Goal: Task Accomplishment & Management: Complete application form

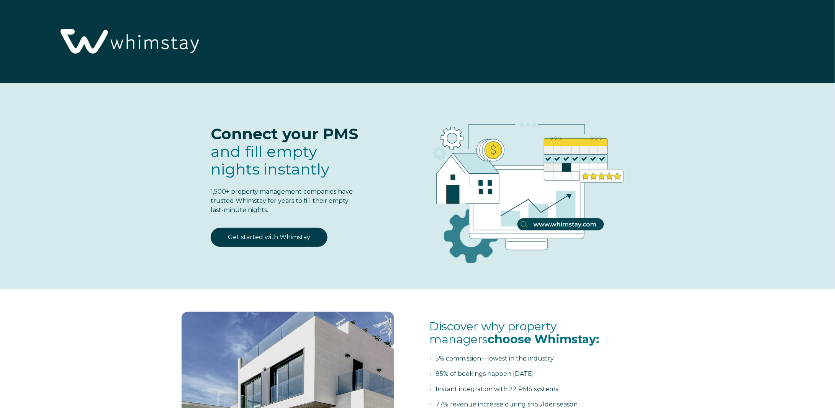
select select "US"
select select "Standard"
click at [259, 238] on link "Get started with Whimstay" at bounding box center [269, 237] width 117 height 19
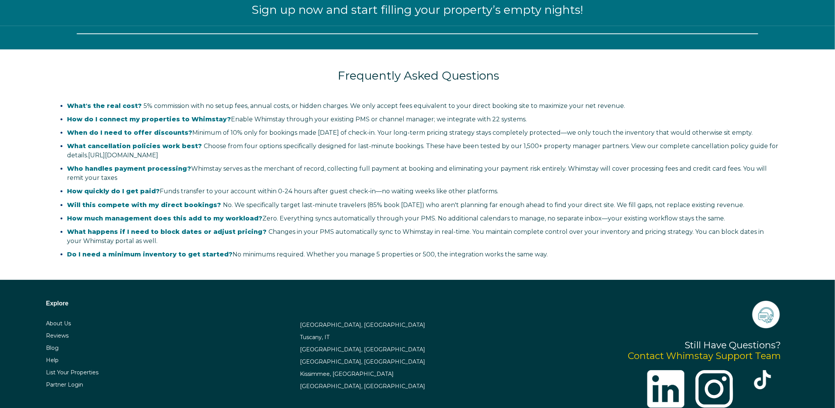
select select "US"
select select "Standard"
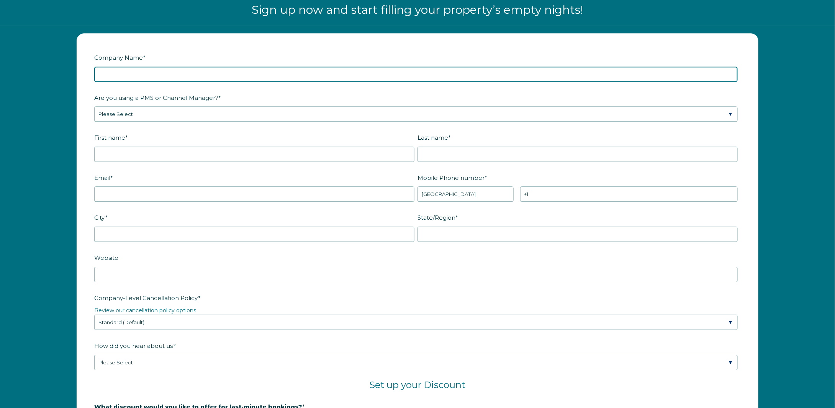
click at [170, 74] on input "Company Name *" at bounding box center [416, 74] width 644 height 15
type input "Yosemite Dream Stays"
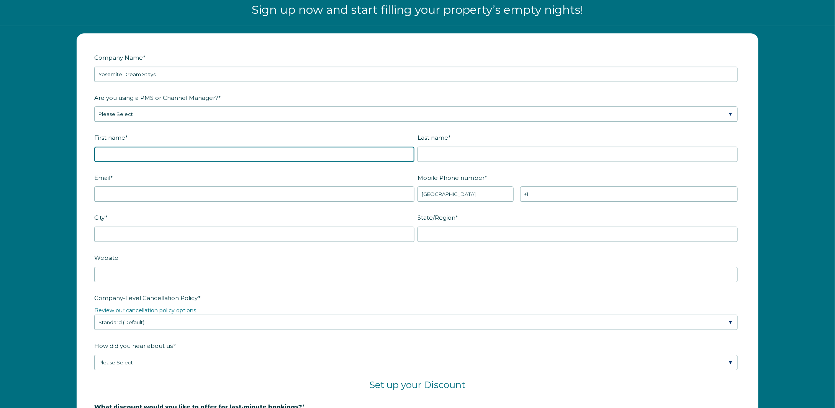
type input "[PERSON_NAME]"
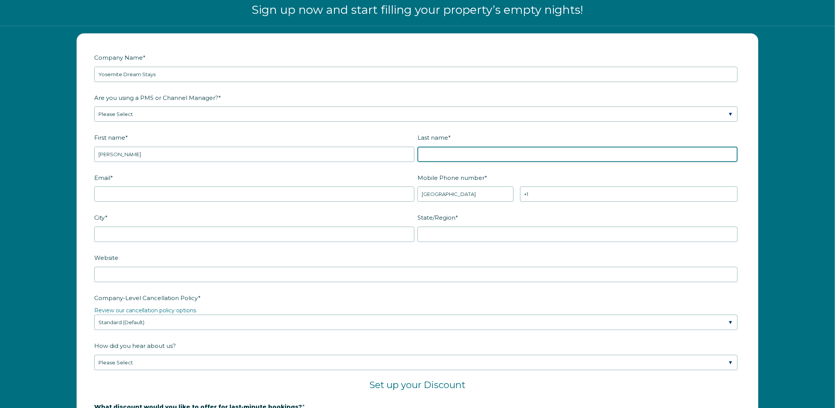
type input "Choin"
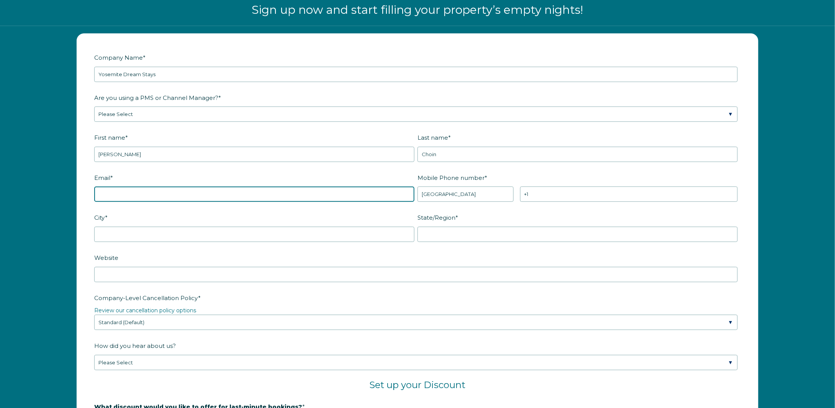
type input "[EMAIL_ADDRESS][DOMAIN_NAME]"
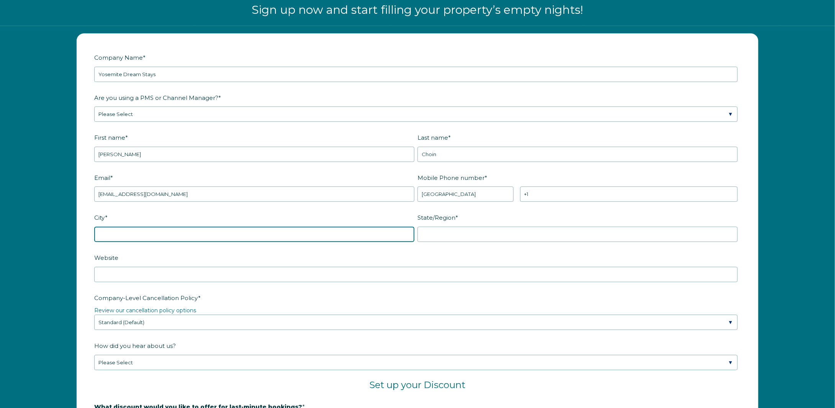
type input "Oakhurst"
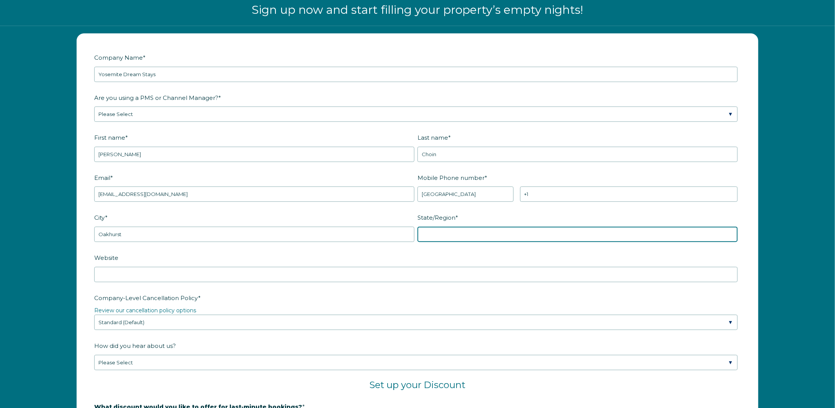
type input "CA"
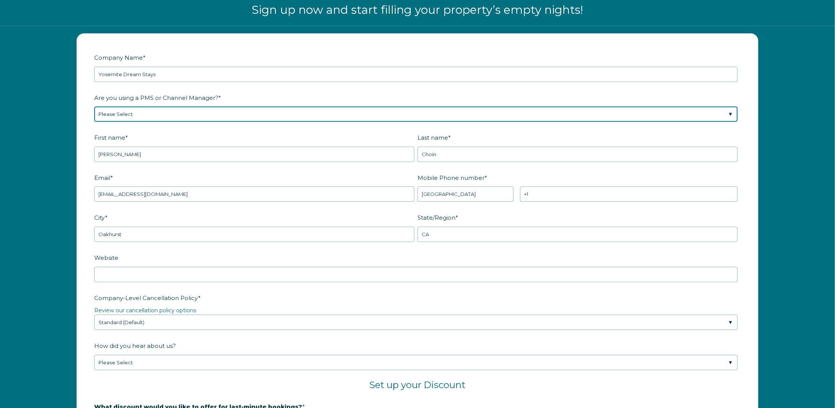
click at [242, 113] on select "Please Select Barefoot BookingPal Boost Brightside CiiRUS Escapia Guesty Hostaw…" at bounding box center [416, 114] width 644 height 15
select select "OwnerRez"
click at [94, 107] on select "Please Select Barefoot BookingPal Boost Brightside CiiRUS Escapia Guesty Hostaw…" at bounding box center [416, 114] width 644 height 15
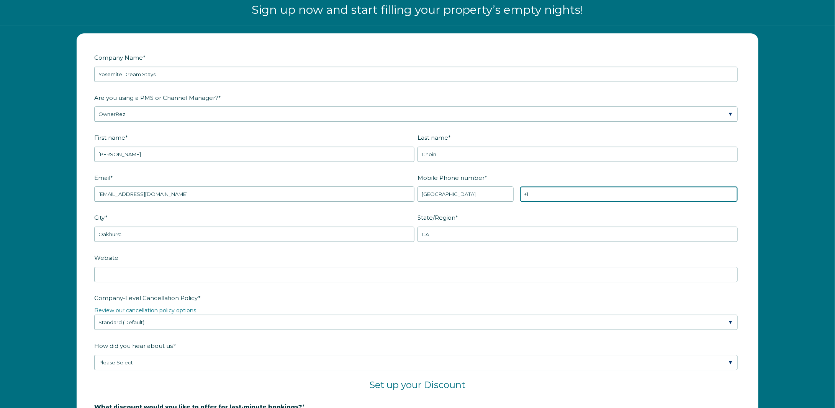
click at [569, 190] on input "+1" at bounding box center [629, 194] width 218 height 15
type input "[PHONE_NUMBER]"
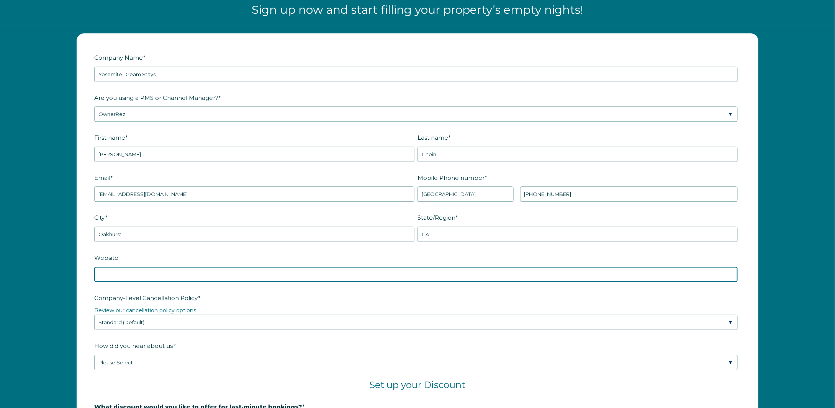
click at [137, 270] on input "Website" at bounding box center [416, 274] width 644 height 15
click at [123, 270] on input "Yosemite Dream Stays" at bounding box center [416, 274] width 644 height 15
click at [140, 271] on input "YosemiteDream Stays" at bounding box center [416, 274] width 644 height 15
click at [151, 272] on input "YosemiteDreamStays" at bounding box center [416, 274] width 644 height 15
click at [97, 271] on input "YosemiteDreamStays.com" at bounding box center [416, 274] width 644 height 15
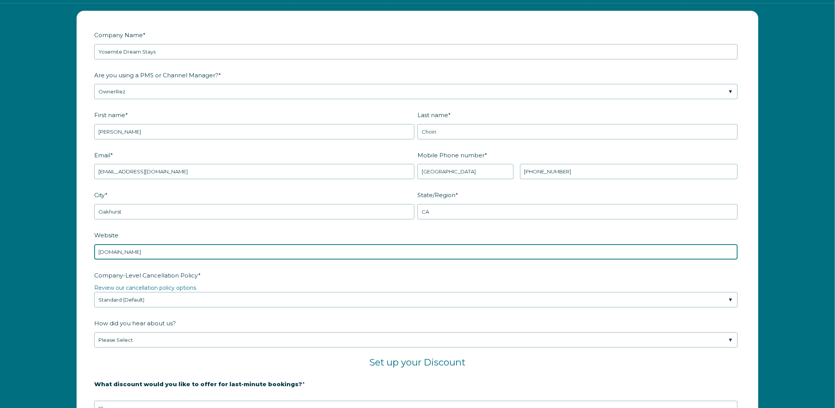
scroll to position [1076, 0]
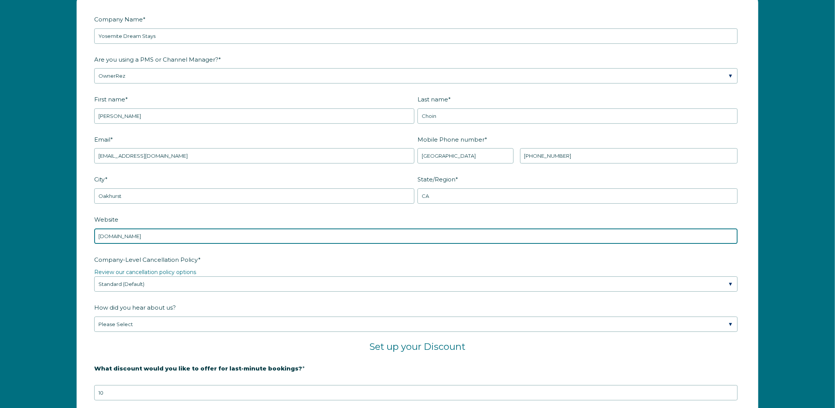
type input "www.YosemiteDreamStays.com"
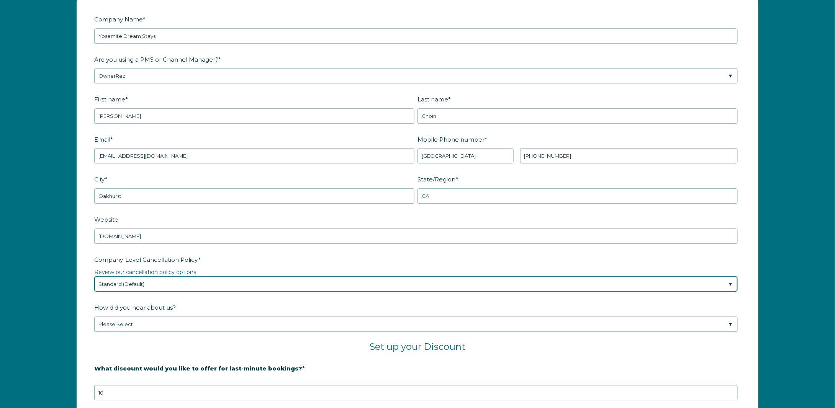
click at [729, 279] on select "Please Select Partial Standard (Default) Moderate Strict" at bounding box center [416, 284] width 644 height 15
click at [94, 277] on select "Please Select Partial Standard (Default) Moderate Strict" at bounding box center [416, 284] width 644 height 15
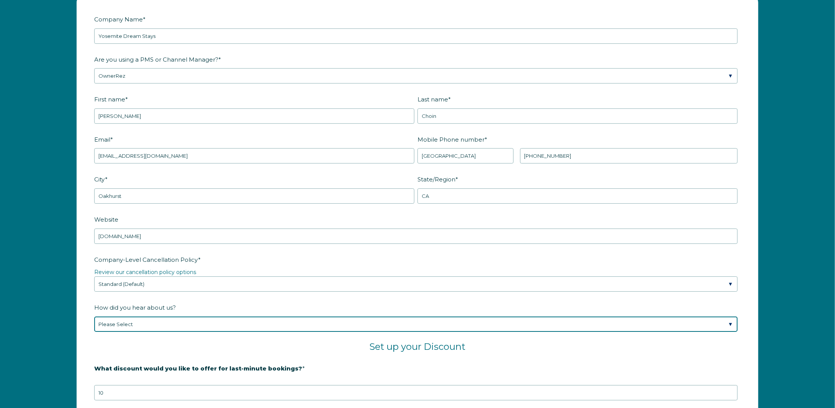
click at [728, 320] on select "Please Select Found Whimstay through a Google search Spoke to a Whimstay salesp…" at bounding box center [416, 324] width 644 height 15
select select "Social Media"
click at [94, 317] on select "Please Select Found Whimstay through a Google search Spoke to a Whimstay salesp…" at bounding box center [416, 324] width 644 height 15
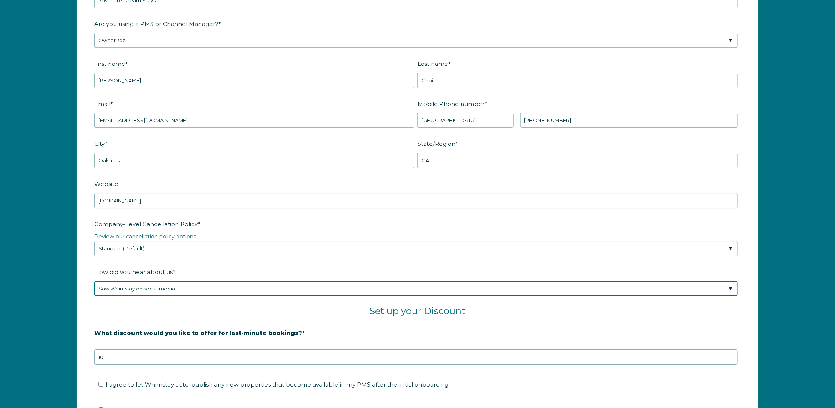
scroll to position [1152, 0]
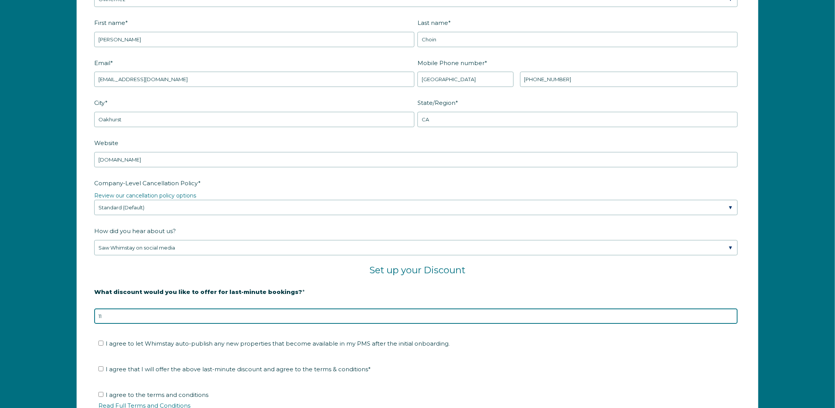
click at [732, 310] on input "11" at bounding box center [416, 316] width 644 height 15
click at [730, 310] on input "12" at bounding box center [416, 316] width 644 height 15
click at [730, 310] on input "13" at bounding box center [416, 316] width 644 height 15
click at [730, 310] on input "14" at bounding box center [416, 316] width 644 height 15
type input "15"
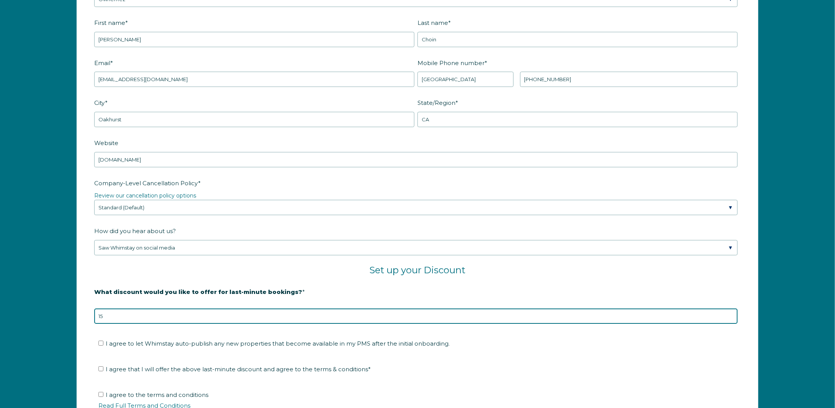
click at [730, 310] on input "15" at bounding box center [416, 316] width 644 height 15
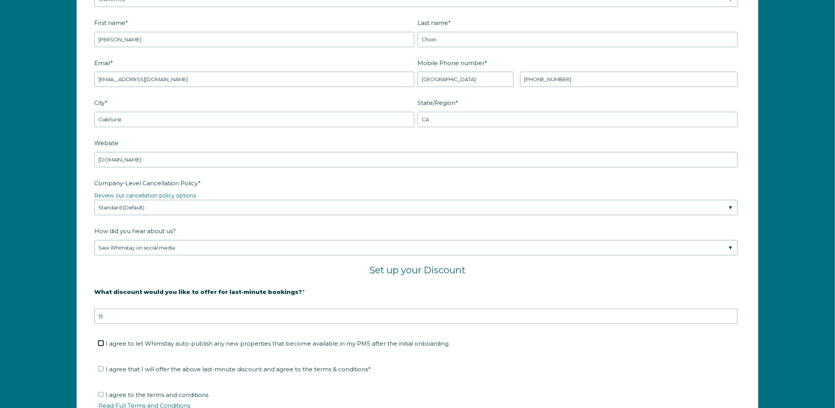
click at [102, 341] on input "I agree to let Whimstay auto-publish any new properties that become available i…" at bounding box center [100, 343] width 5 height 5
checkbox input "true"
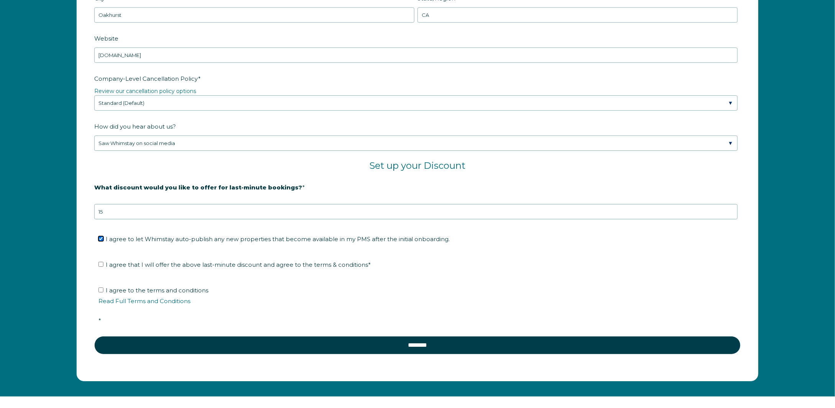
scroll to position [1267, 0]
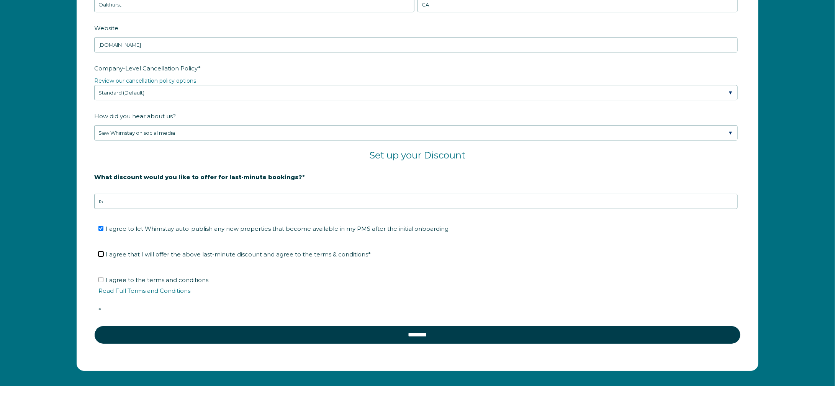
click at [100, 252] on input "I agree that I will offer the above last-minute discount and agree to the terms…" at bounding box center [100, 254] width 5 height 5
checkbox input "true"
click at [120, 287] on link "Read Full Terms and Conditions" at bounding box center [144, 290] width 92 height 7
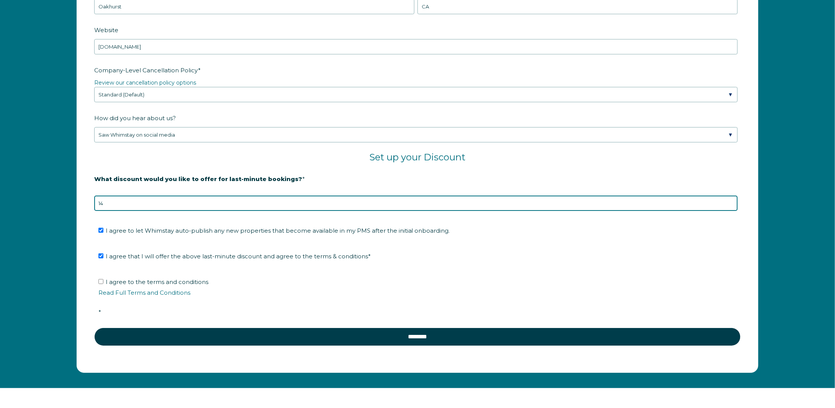
click at [730, 201] on input "14" at bounding box center [416, 203] width 644 height 15
click at [730, 201] on input "13" at bounding box center [416, 203] width 644 height 15
type input "12"
click at [730, 201] on input "12" at bounding box center [416, 203] width 644 height 15
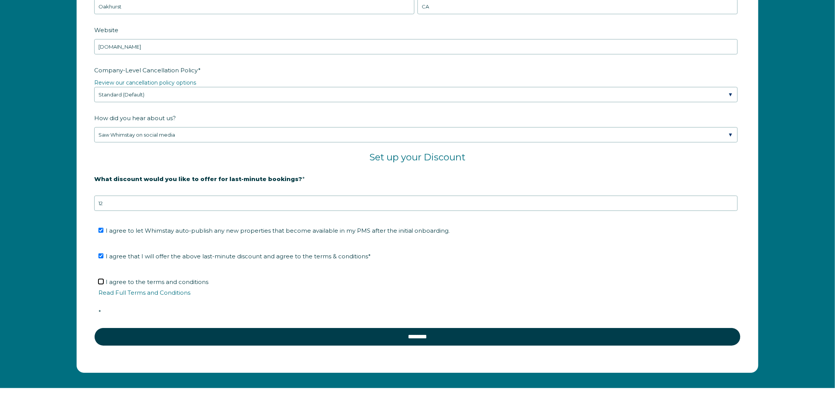
click at [102, 279] on input "I agree to the terms and conditions Read Full Terms and Conditions *" at bounding box center [100, 281] width 5 height 5
checkbox input "true"
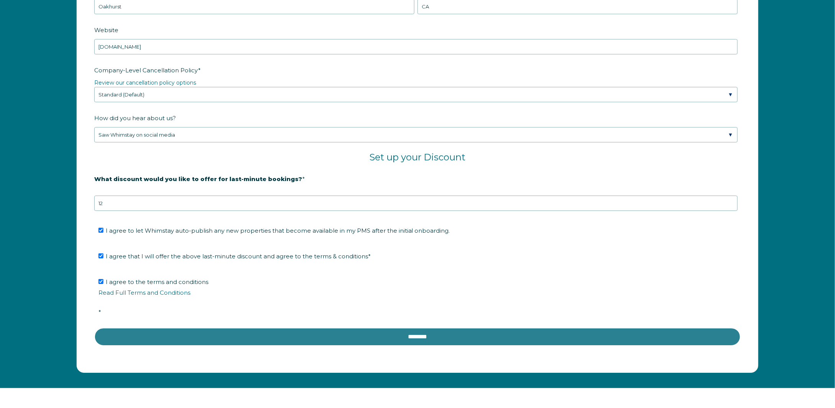
click at [414, 333] on input "********" at bounding box center [417, 337] width 647 height 18
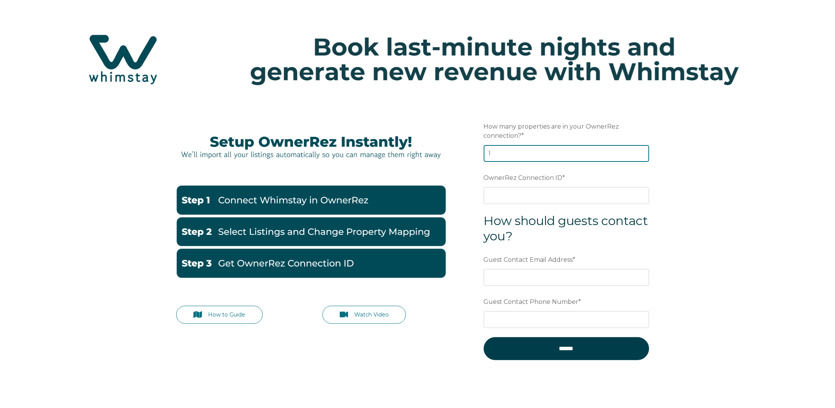
type input "1"
click at [641, 151] on input "1" at bounding box center [567, 153] width 166 height 17
type input "4"
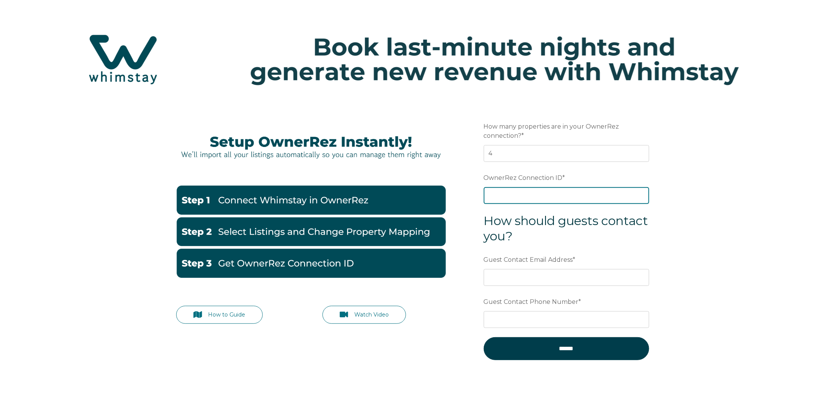
click at [532, 201] on input "OwnerRez Connection ID *" at bounding box center [567, 195] width 166 height 17
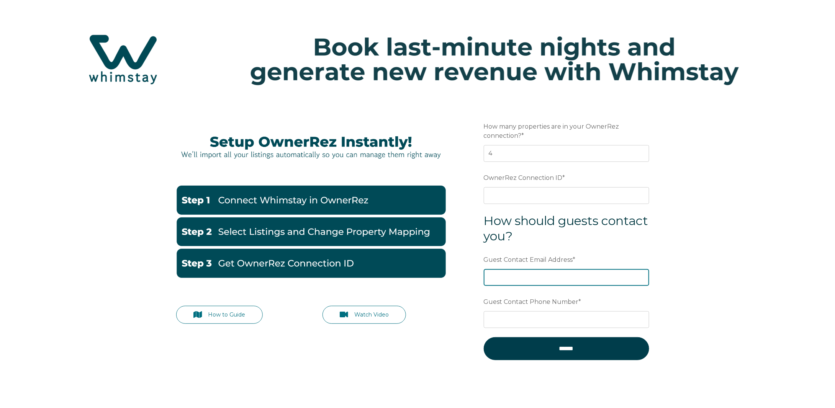
click at [511, 276] on div "Guest Contact Email Address *" at bounding box center [567, 269] width 166 height 33
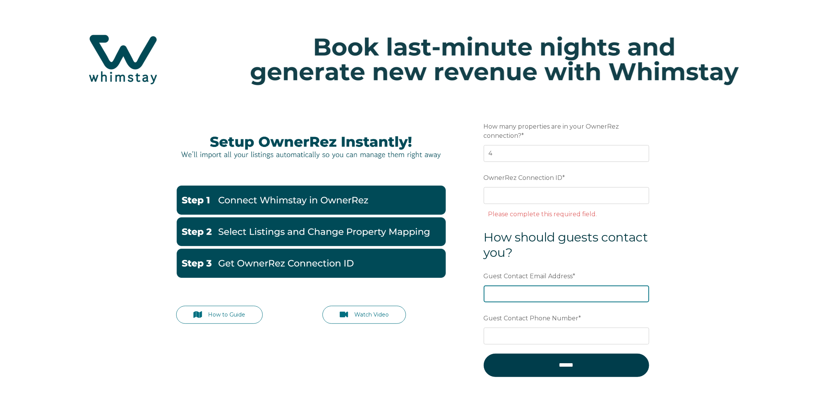
type input "[EMAIL_ADDRESS][DOMAIN_NAME]"
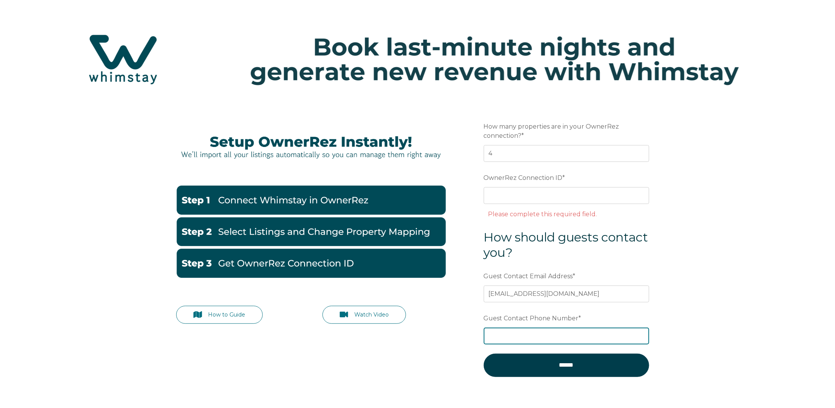
drag, startPoint x: 513, startPoint y: 334, endPoint x: 518, endPoint y: 334, distance: 5.0
click at [514, 334] on input "Guest Contact Phone Number *" at bounding box center [567, 336] width 166 height 17
type input "559-978-9010"
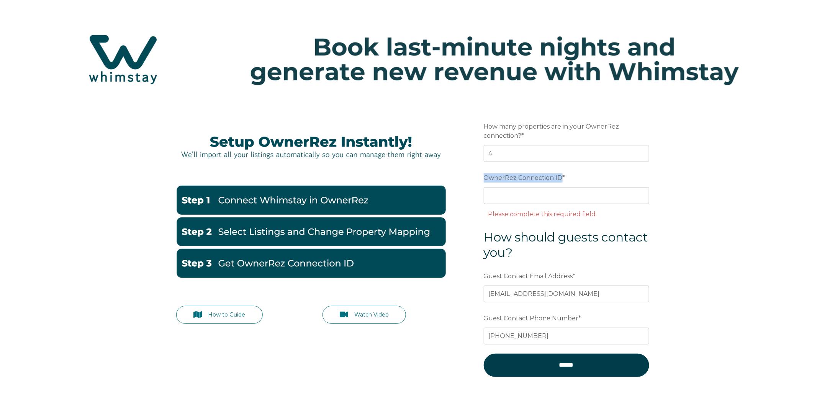
drag, startPoint x: 562, startPoint y: 176, endPoint x: 484, endPoint y: 176, distance: 77.4
click at [484, 176] on label "OwnerRez Connection ID *" at bounding box center [567, 178] width 166 height 14
copy span "OwnerRez Connection ID"
drag, startPoint x: 613, startPoint y: 206, endPoint x: 620, endPoint y: 208, distance: 7.8
click at [613, 206] on div "OwnerRez Connection ID * Please complete this required field." at bounding box center [567, 195] width 166 height 49
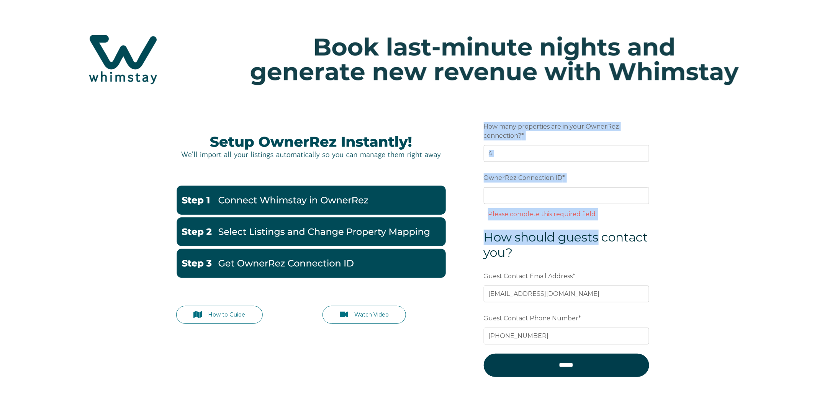
drag, startPoint x: 606, startPoint y: 223, endPoint x: 498, endPoint y: 127, distance: 144.7
click at [485, 126] on form "Preferred language Email How many properties are in your OwnerRez connection? *…" at bounding box center [567, 253] width 200 height 301
copy form "How many properties are in your OwnerRez connection? * OwnerRez Connection ID *…"
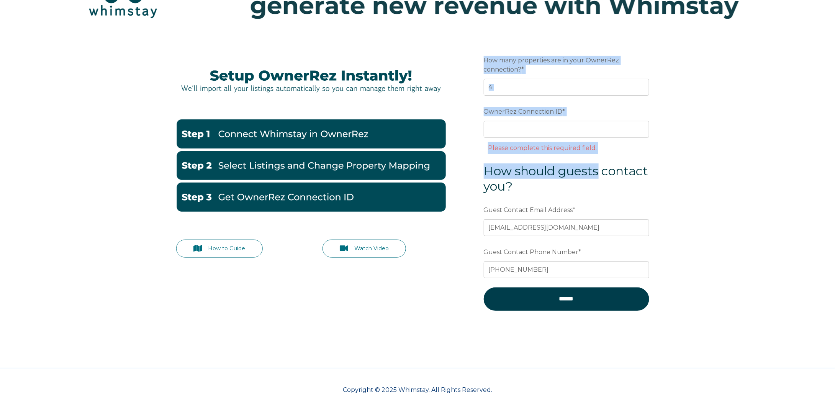
scroll to position [69, 0]
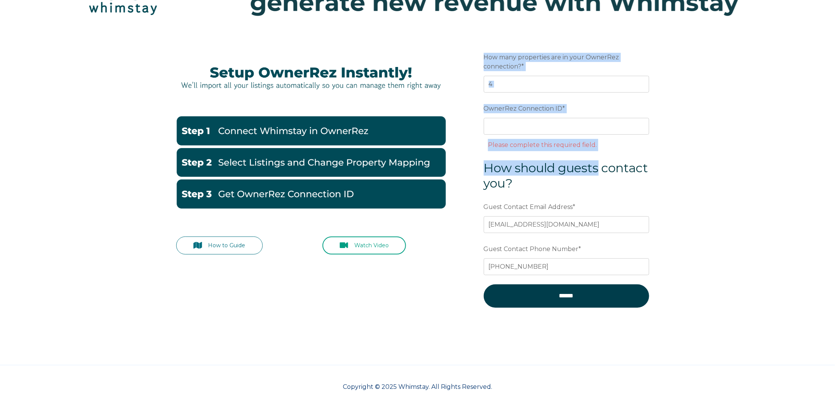
click at [361, 245] on link "Watch Video" at bounding box center [365, 246] width 84 height 18
click at [722, 169] on div "How to Guide Watch Video Preferred language Email How many properties are in yo…" at bounding box center [417, 199] width 835 height 332
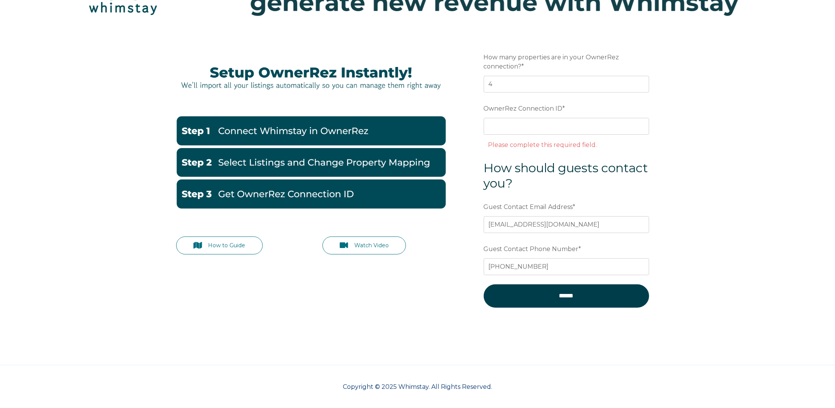
click at [267, 196] on img at bounding box center [311, 194] width 270 height 29
click at [227, 244] on link "How to Guide" at bounding box center [219, 246] width 87 height 18
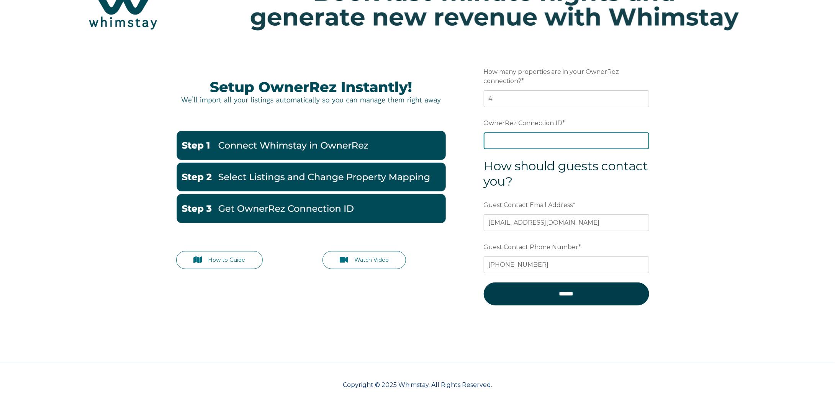
scroll to position [52, 0]
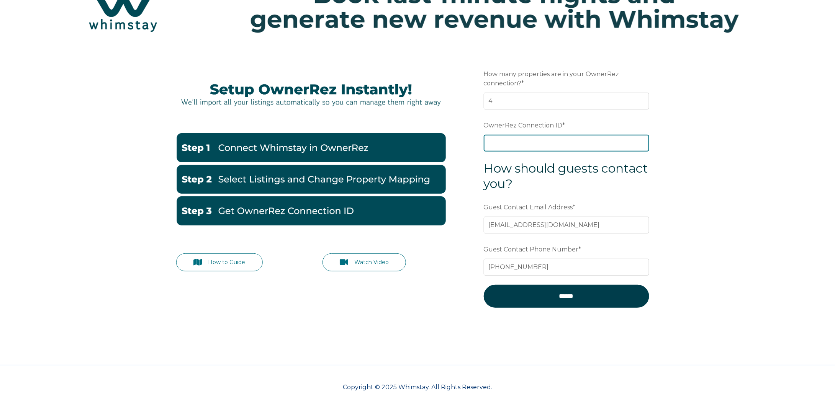
drag, startPoint x: 511, startPoint y: 125, endPoint x: 500, endPoint y: 141, distance: 20.1
click at [500, 141] on input "OwnerRez Connection ID *" at bounding box center [567, 143] width 166 height 17
paste input "ora7ccddfe69x"
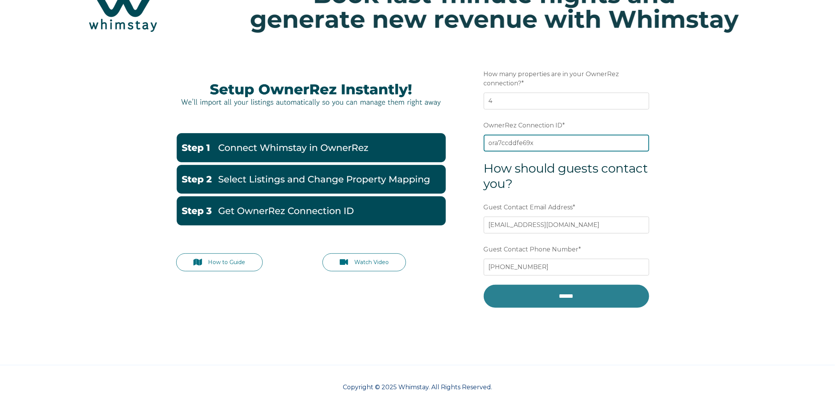
type input "ora7ccddfe69x"
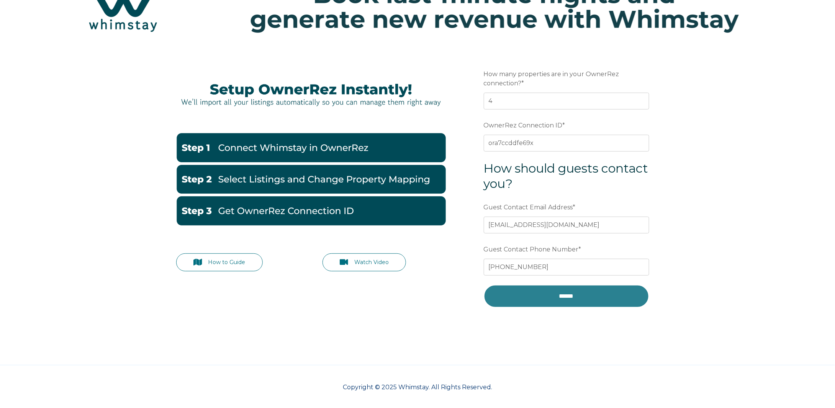
click at [570, 294] on input "******" at bounding box center [567, 296] width 166 height 23
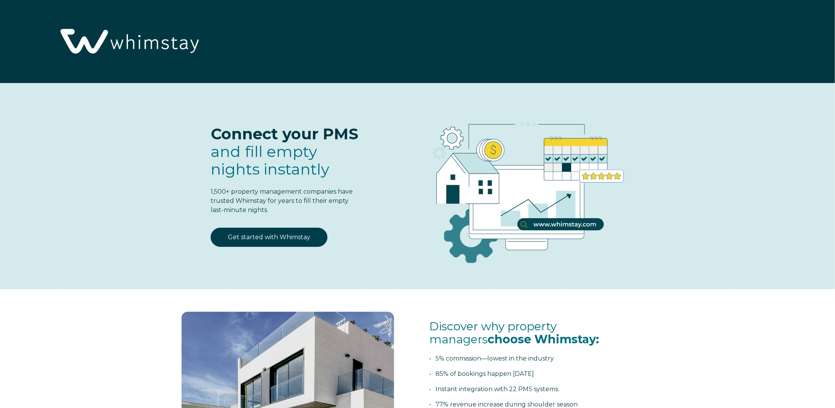
select select "US"
select select "Standard"
select select "US"
select select "Standard"
click at [264, 238] on link "Get started with Whimstay" at bounding box center [269, 237] width 117 height 19
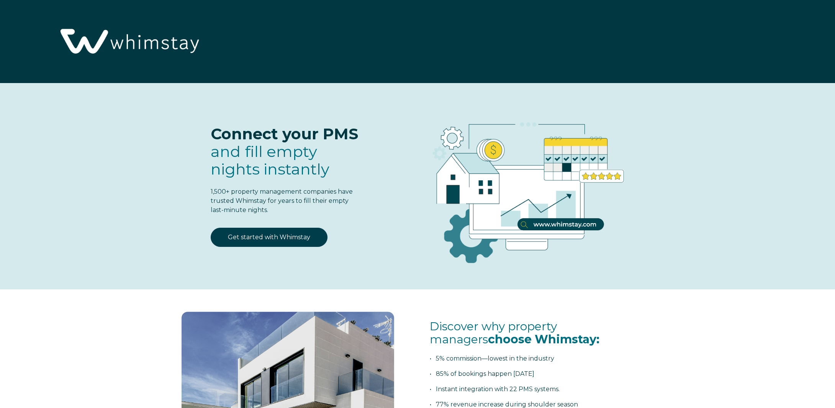
select select "US"
select select "Standard"
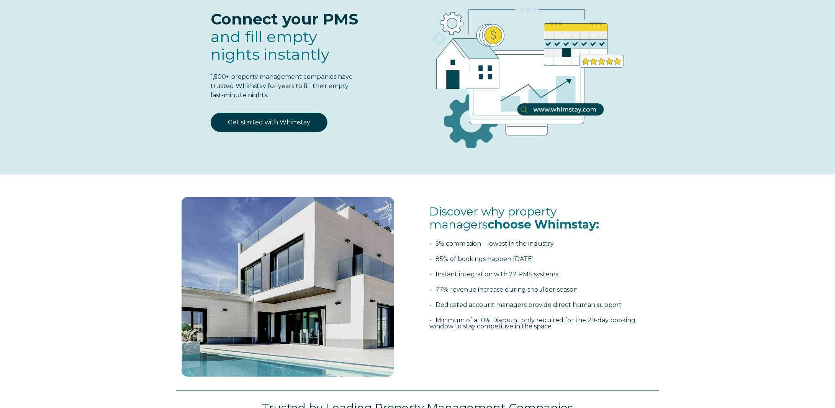
scroll to position [115, 0]
click at [267, 121] on link "Get started with Whimstay" at bounding box center [269, 122] width 117 height 19
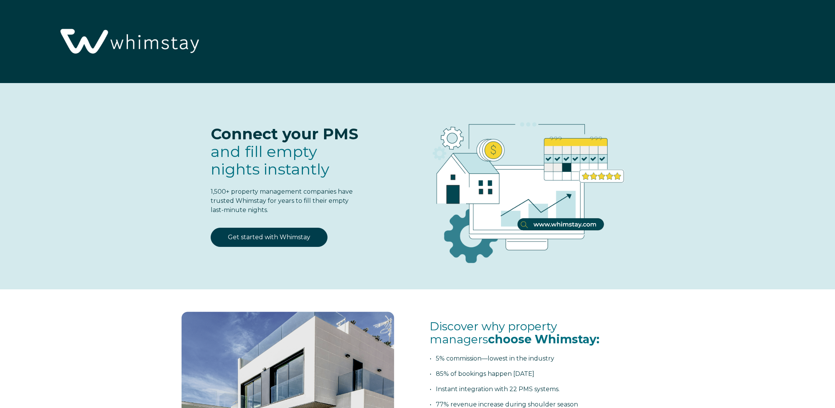
select select "US"
select select "Standard"
